Goal: Task Accomplishment & Management: Use online tool/utility

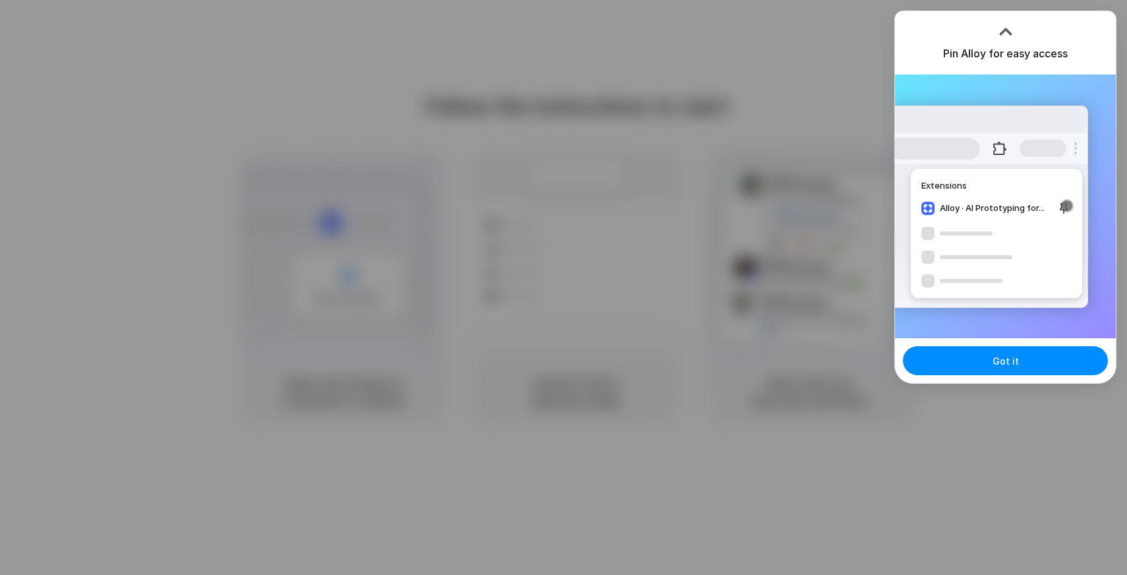
click at [994, 251] on div "Extensions Alloy · AI Prototyping for..." at bounding box center [988, 206] width 199 height 202
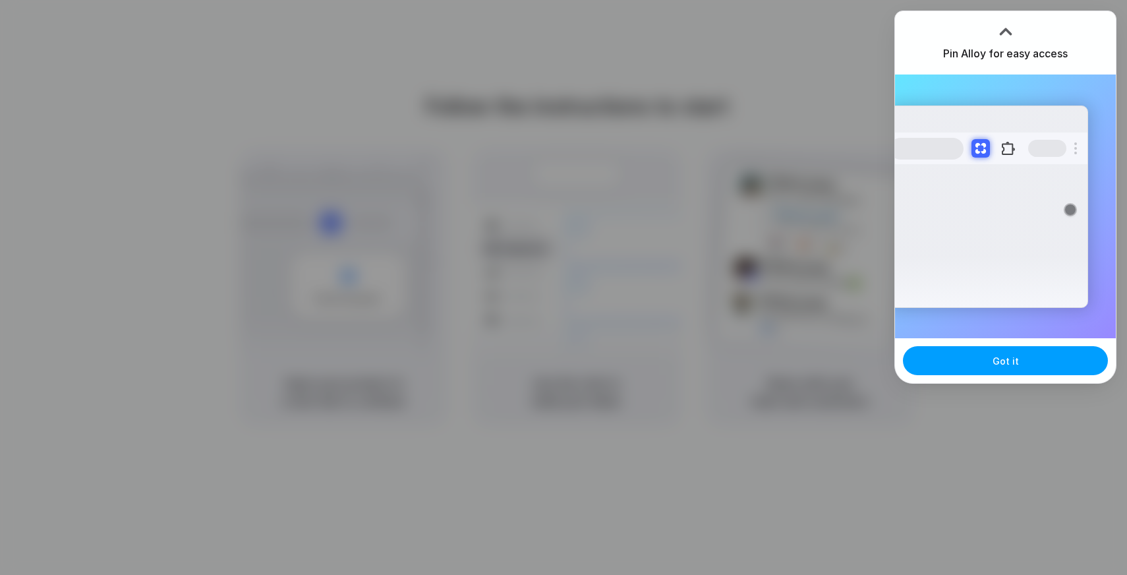
click at [977, 367] on button "Got it" at bounding box center [1005, 360] width 205 height 29
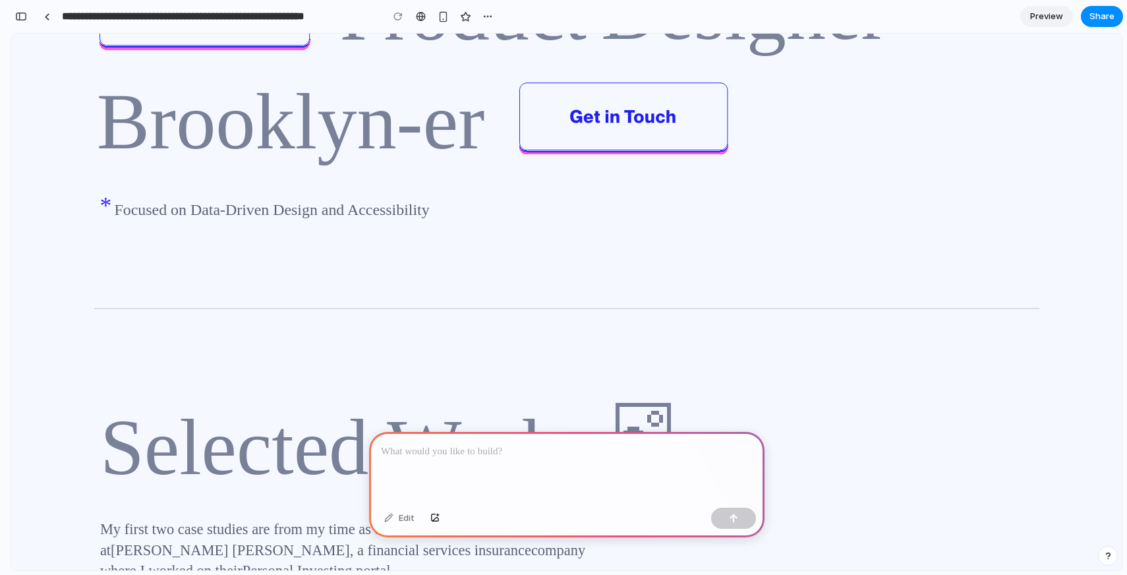
scroll to position [348, 0]
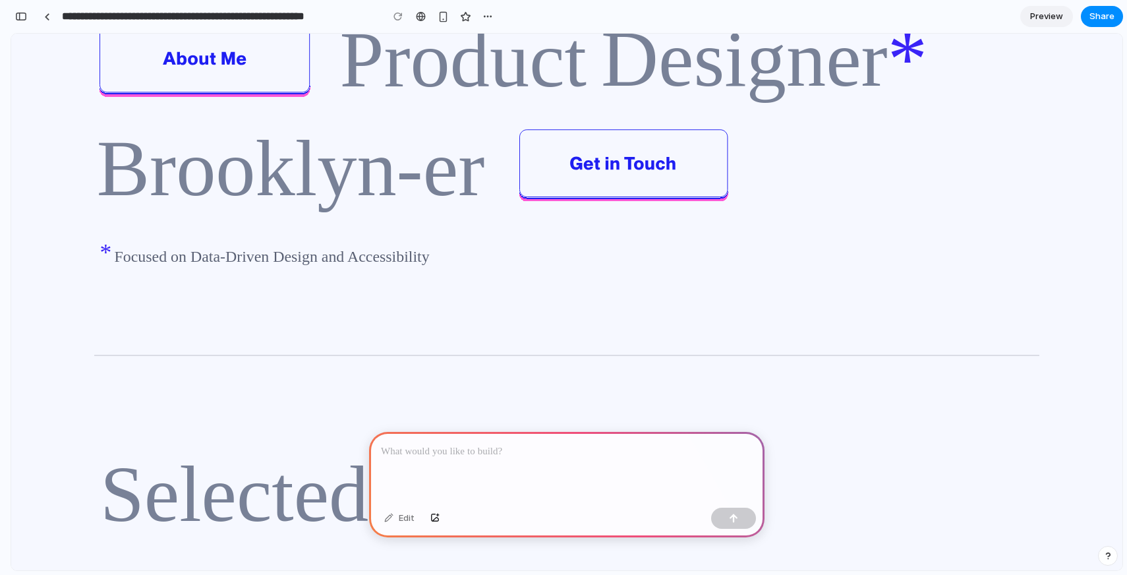
click at [1044, 15] on span "Preview" at bounding box center [1046, 16] width 33 height 13
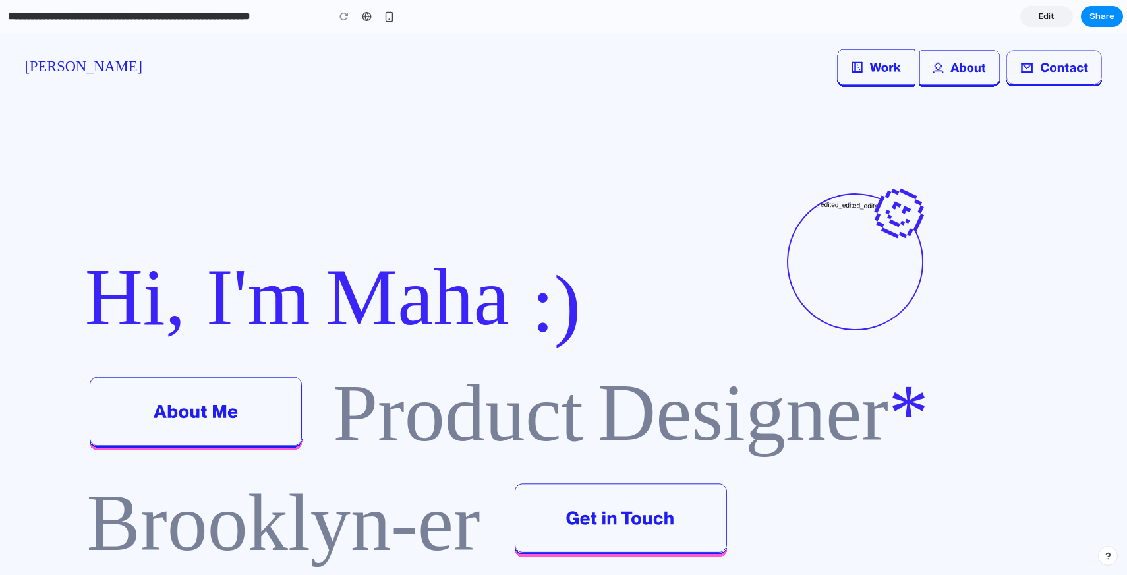
click at [1052, 21] on span "Edit" at bounding box center [1047, 16] width 16 height 13
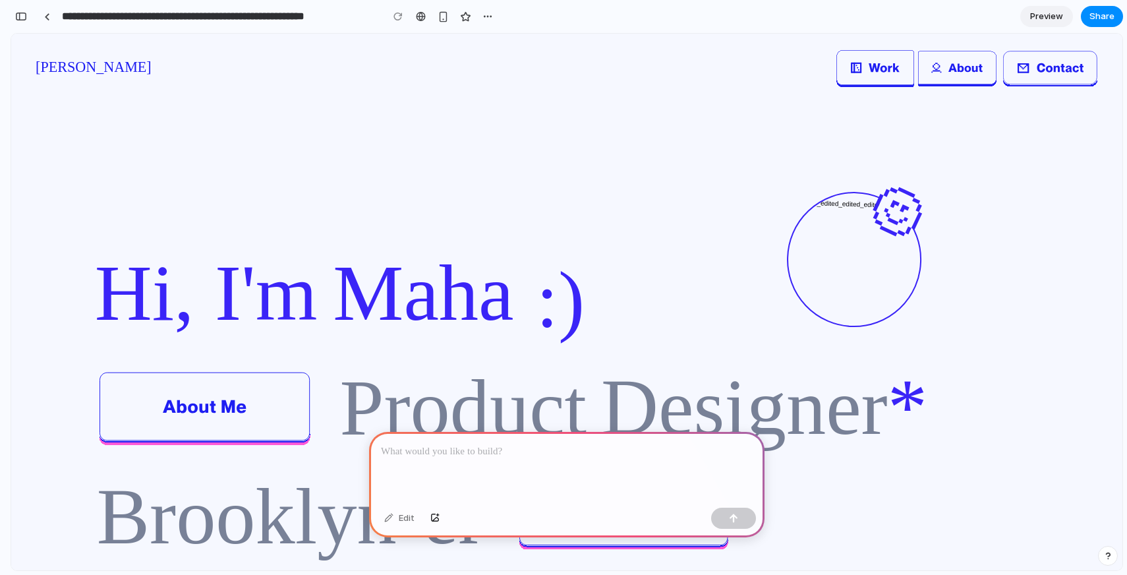
click at [1045, 20] on span "Preview" at bounding box center [1046, 16] width 33 height 13
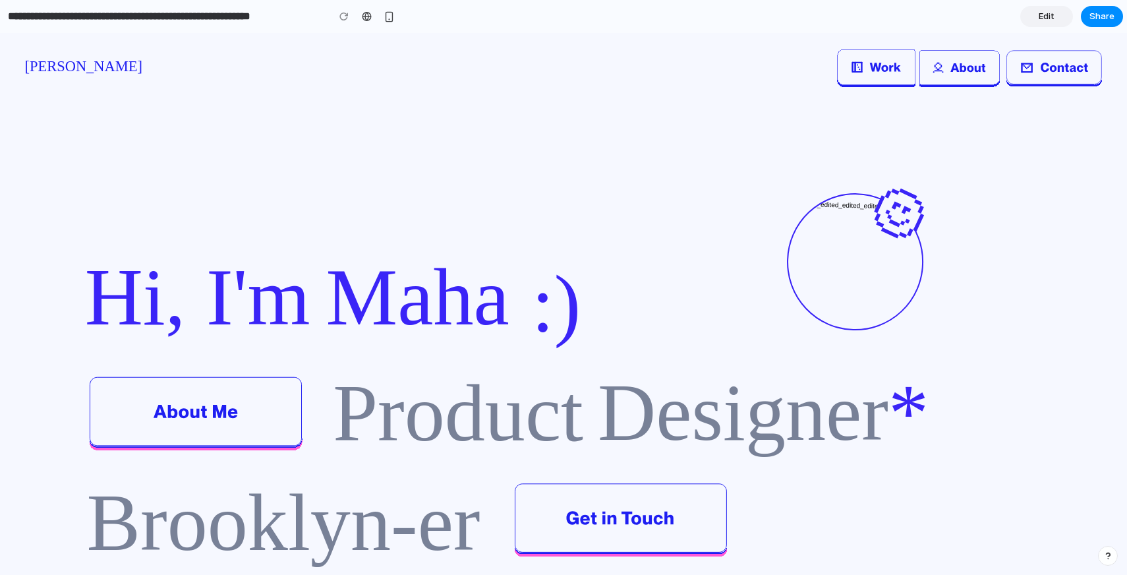
click at [1045, 20] on span "Edit" at bounding box center [1047, 16] width 16 height 13
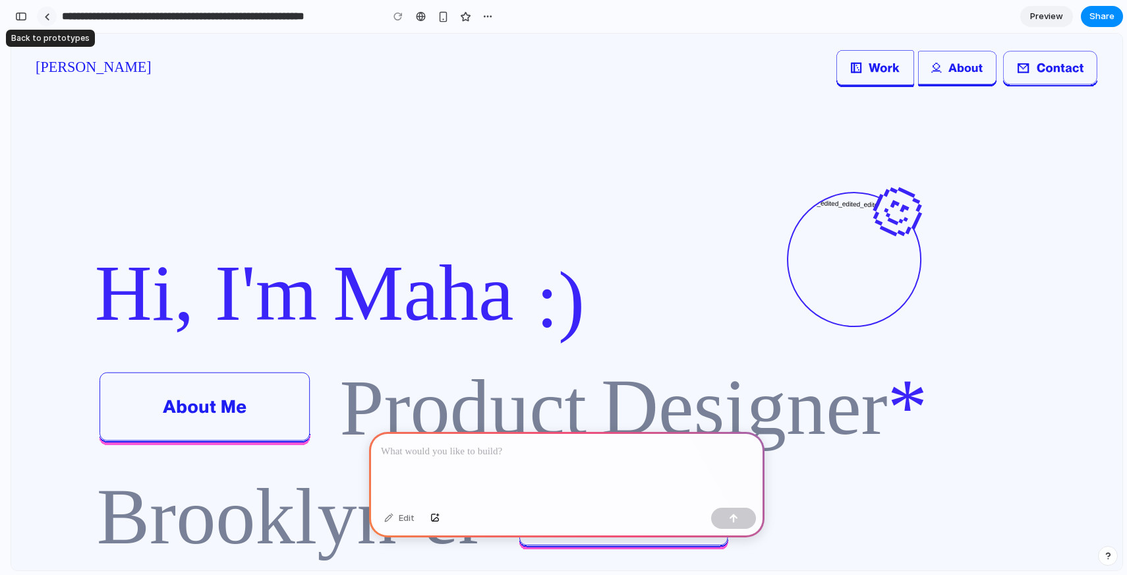
click at [49, 17] on div at bounding box center [47, 16] width 6 height 7
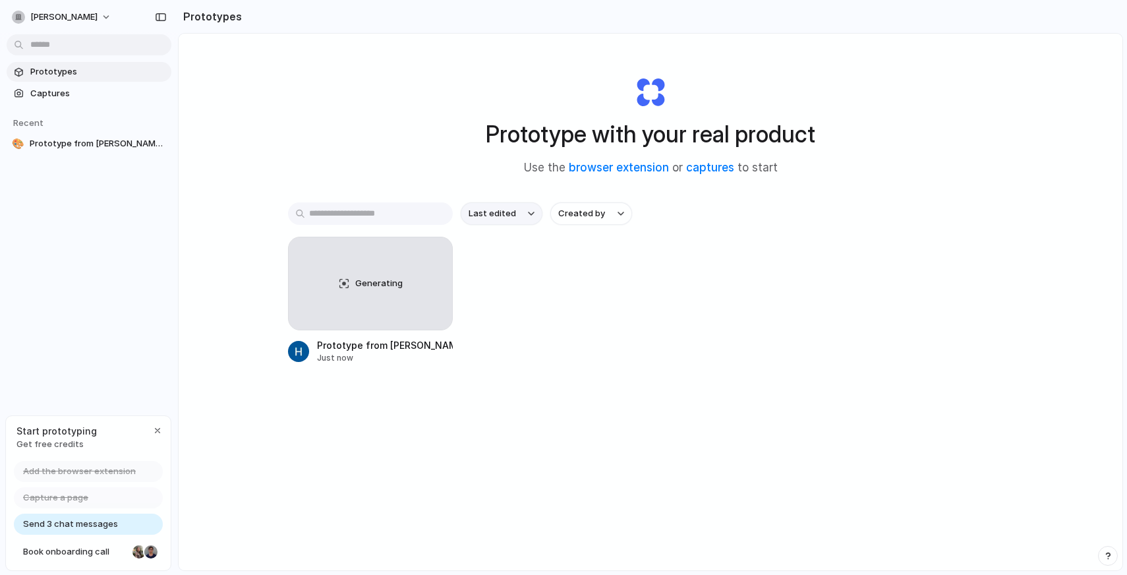
click at [484, 213] on span "Last edited" at bounding box center [492, 213] width 47 height 13
click at [604, 212] on div "Last edited Last created Alphabetical" at bounding box center [563, 287] width 1127 height 575
click at [604, 212] on button "Created by" at bounding box center [591, 213] width 82 height 22
click at [529, 253] on div "All users Humaira Tasnim" at bounding box center [563, 287] width 1127 height 575
click at [399, 349] on div "Prototype from Maha Almatari — Accessibility & Product Design" at bounding box center [385, 345] width 136 height 14
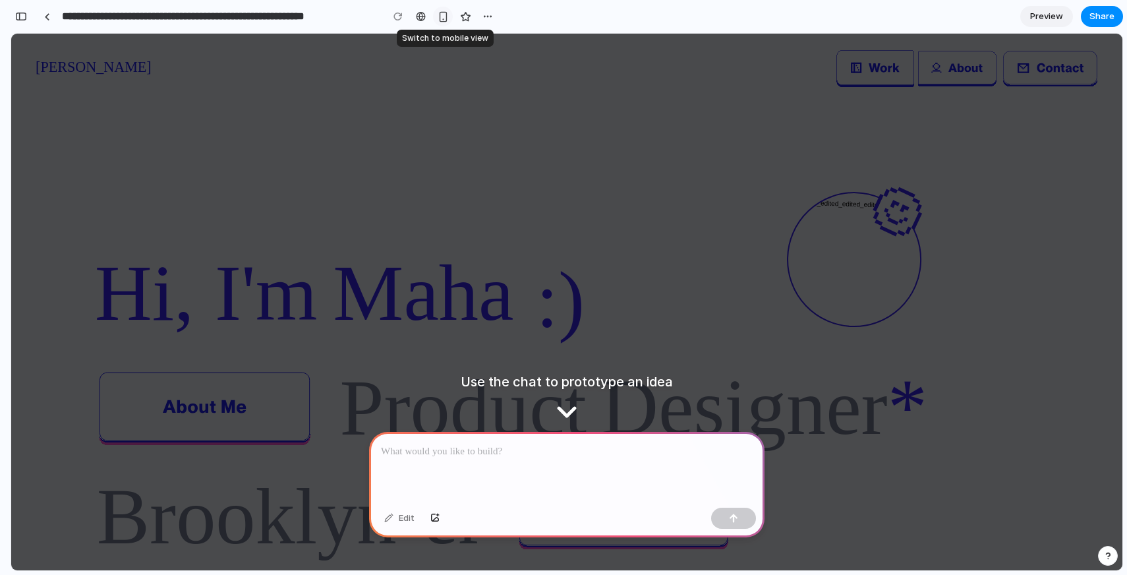
click at [442, 18] on div "button" at bounding box center [443, 16] width 11 height 11
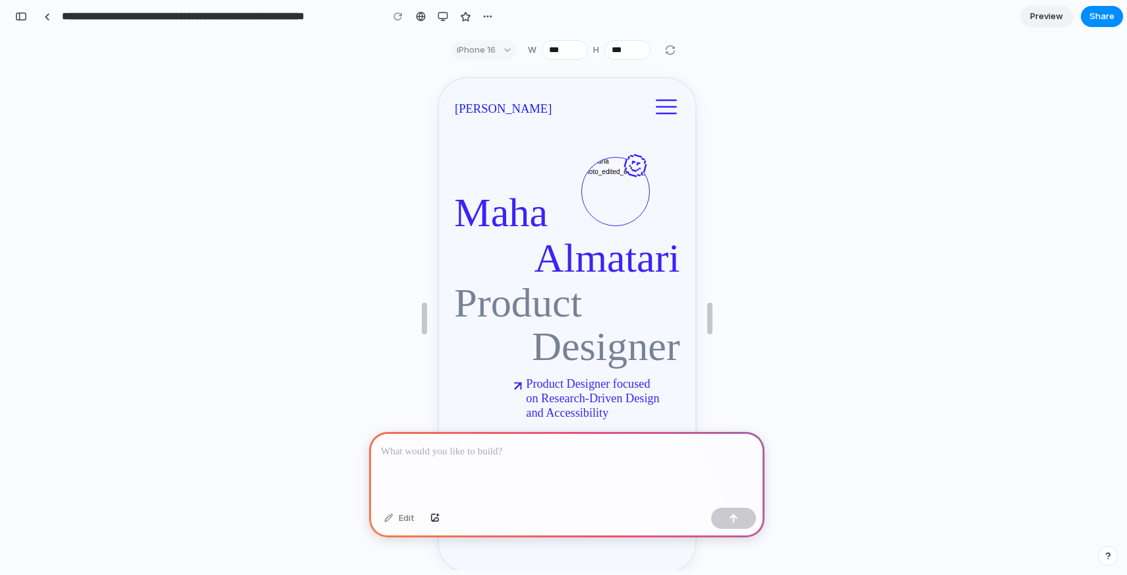
click at [503, 54] on div "iPhone 16" at bounding box center [483, 50] width 65 height 20
click at [438, 15] on button "button" at bounding box center [443, 17] width 20 height 20
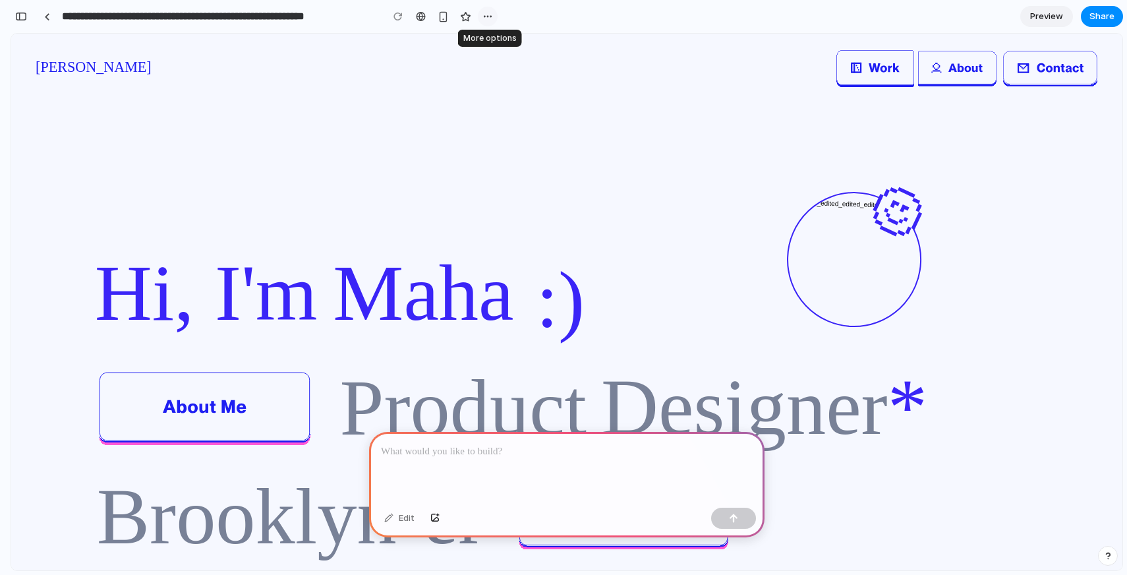
click at [491, 16] on div "button" at bounding box center [487, 16] width 11 height 11
click at [491, 16] on div "Duplicate Delete" at bounding box center [563, 287] width 1127 height 575
click at [486, 14] on div "button" at bounding box center [487, 16] width 11 height 11
click at [500, 11] on div "Duplicate Delete" at bounding box center [563, 287] width 1127 height 575
click at [964, 76] on icon "About" at bounding box center [957, 65] width 79 height 34
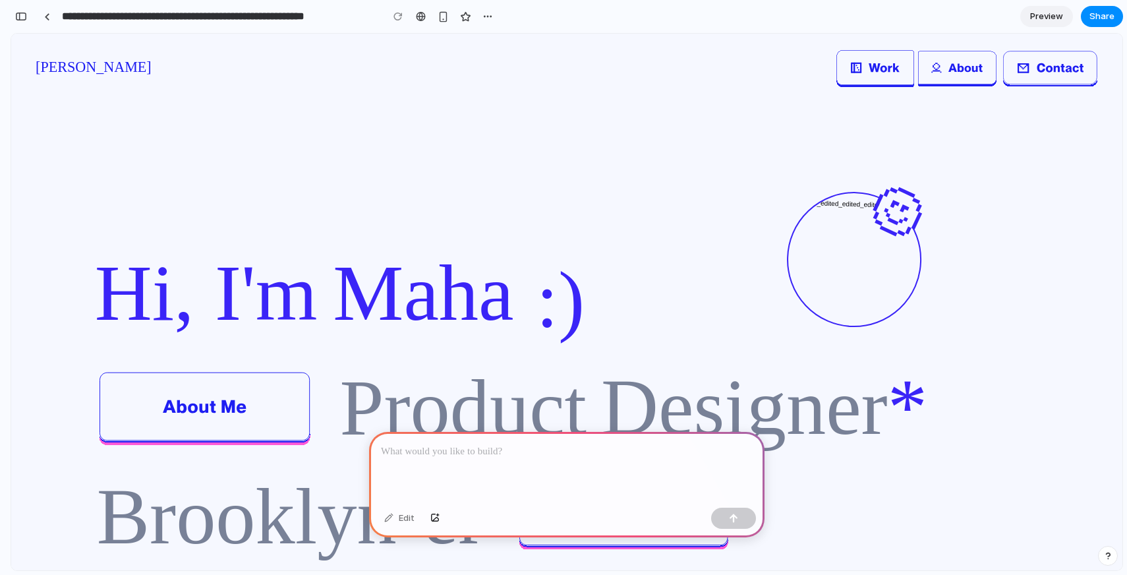
click at [880, 70] on icon "Work" at bounding box center [875, 65] width 78 height 36
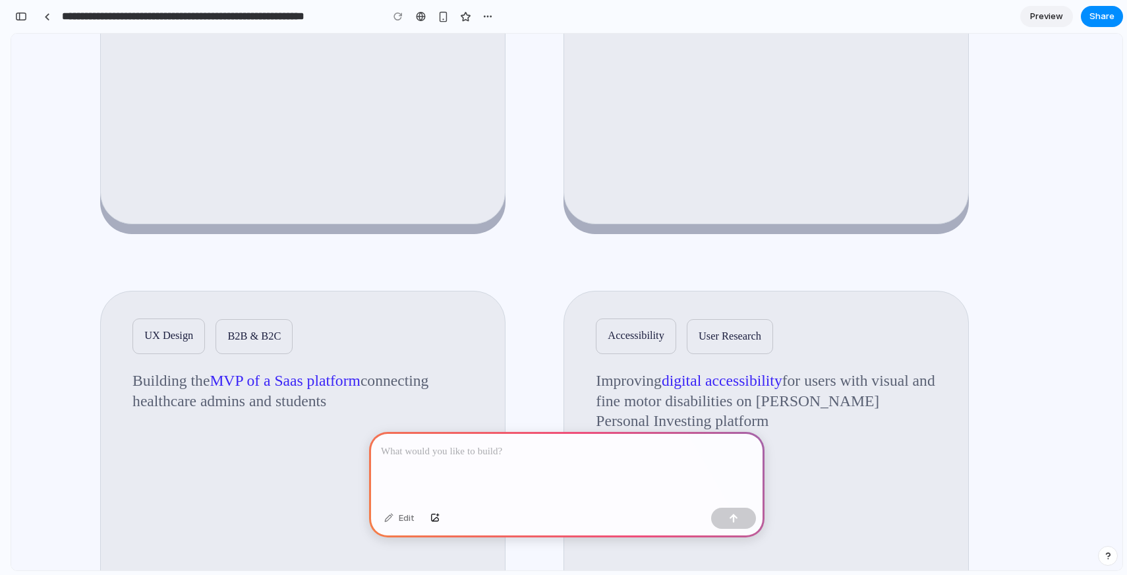
scroll to position [629, 0]
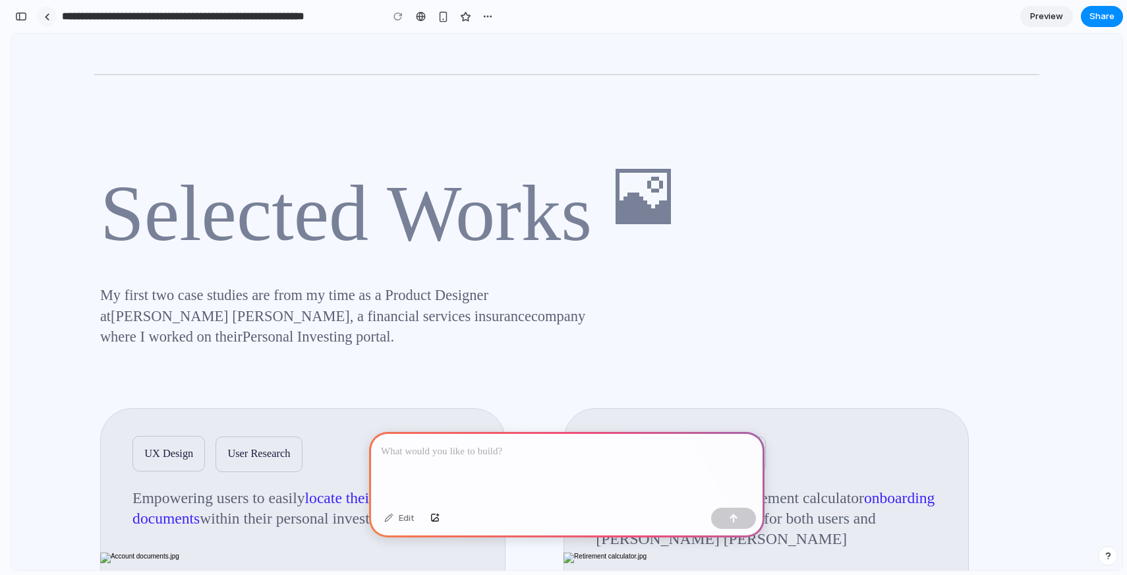
click at [56, 18] on div at bounding box center [47, 17] width 20 height 20
click at [45, 15] on div at bounding box center [47, 16] width 6 height 7
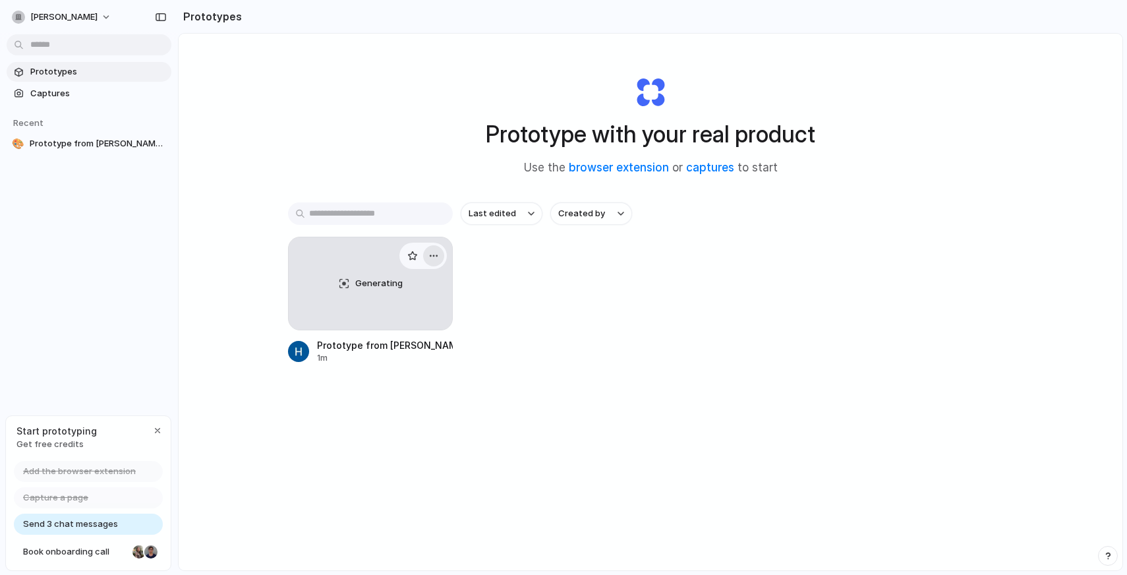
click at [436, 253] on div "button" at bounding box center [433, 255] width 11 height 11
click at [403, 343] on li "Delete" at bounding box center [396, 349] width 94 height 21
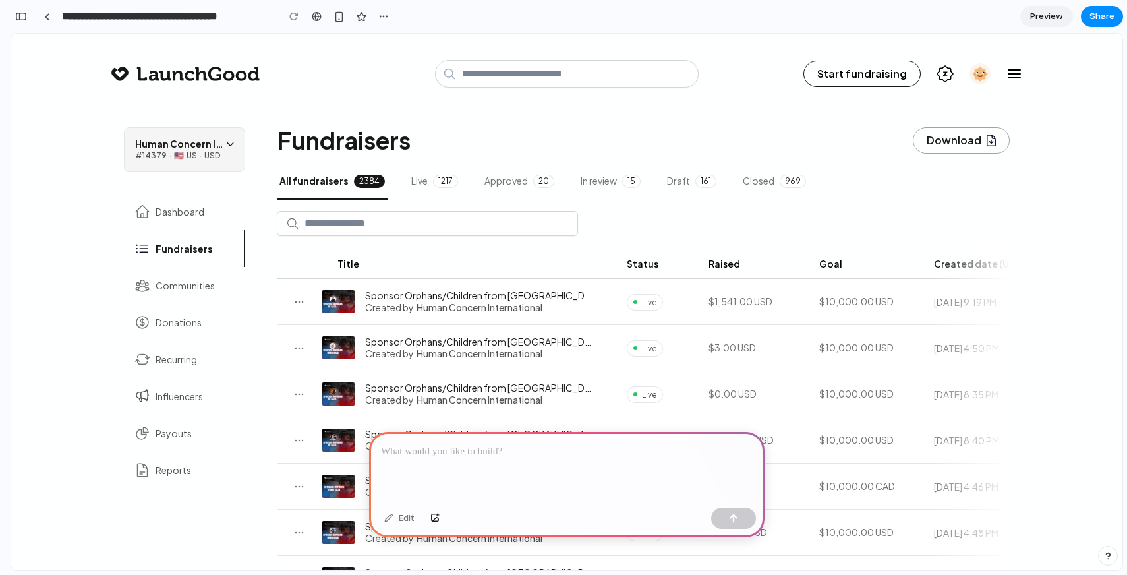
click at [415, 185] on span "Live" at bounding box center [419, 181] width 16 height 12
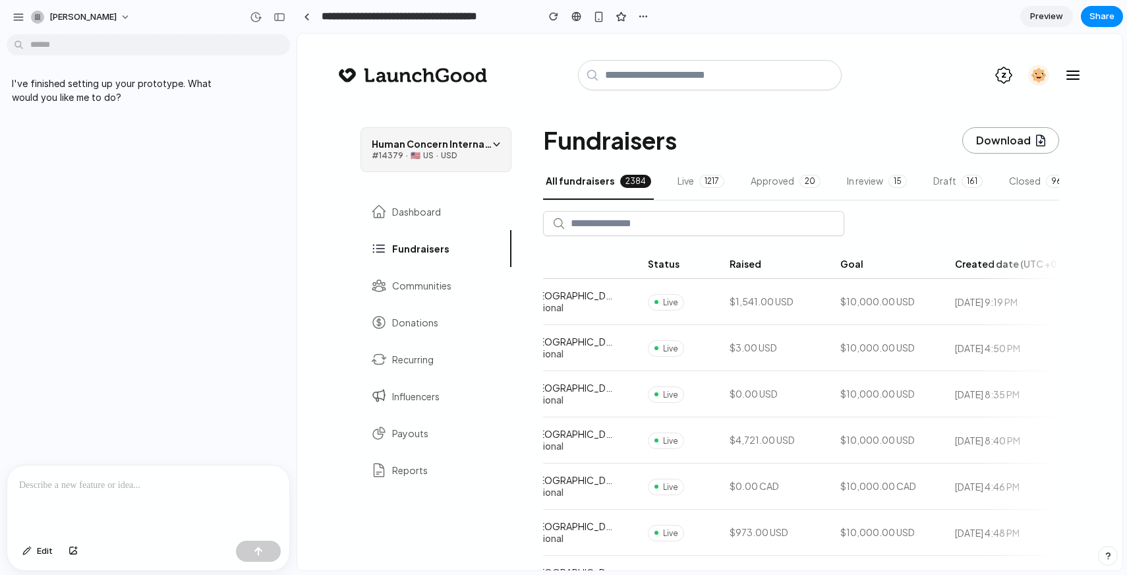
scroll to position [0, 250]
click at [620, 217] on input "text" at bounding box center [704, 223] width 266 height 18
click at [690, 176] on div "Live 1217" at bounding box center [701, 187] width 52 height 24
click at [587, 182] on span "All fundraisers" at bounding box center [580, 181] width 69 height 12
click at [587, 223] on input "text" at bounding box center [704, 223] width 266 height 18
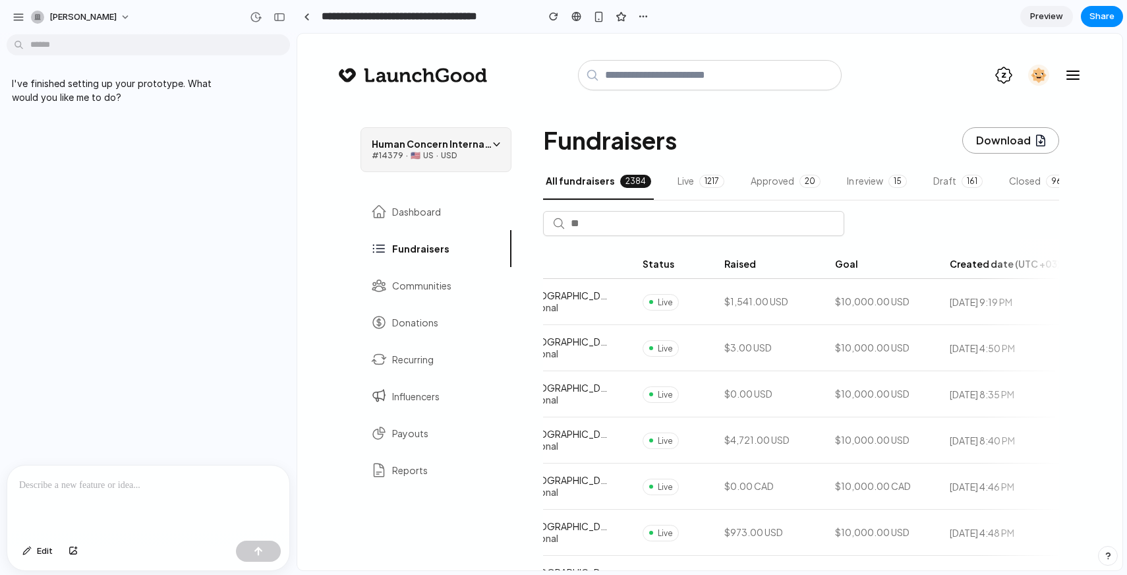
type input "*"
click at [544, 96] on div "Start fundraising SALAM Humaira! Discover inspiring campaigns → Deeds Palestine…" at bounding box center [710, 67] width 743 height 67
